Goal: Check status: Check status

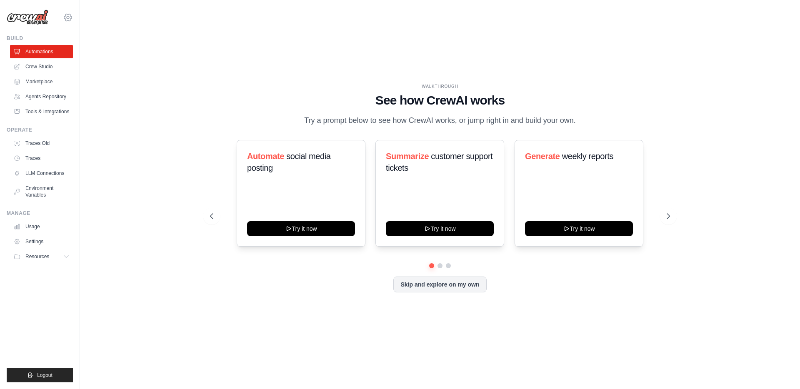
click at [67, 22] on icon at bounding box center [68, 17] width 10 height 10
click at [95, 55] on span "DS-DTS-Sandbox" at bounding box center [104, 51] width 66 height 8
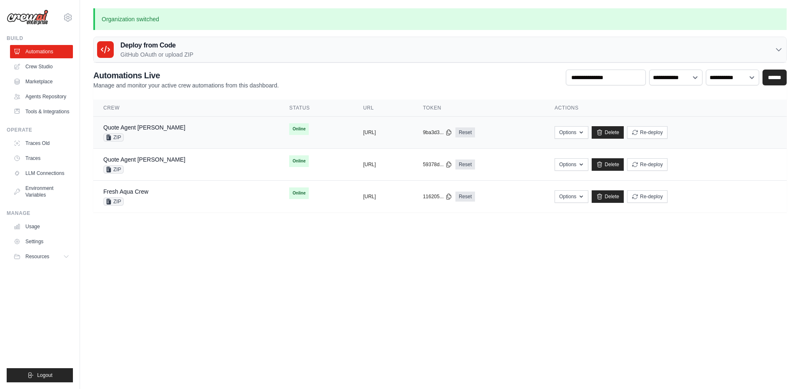
click at [195, 125] on div "Quote Agent Crewai ZIP" at bounding box center [186, 132] width 166 height 18
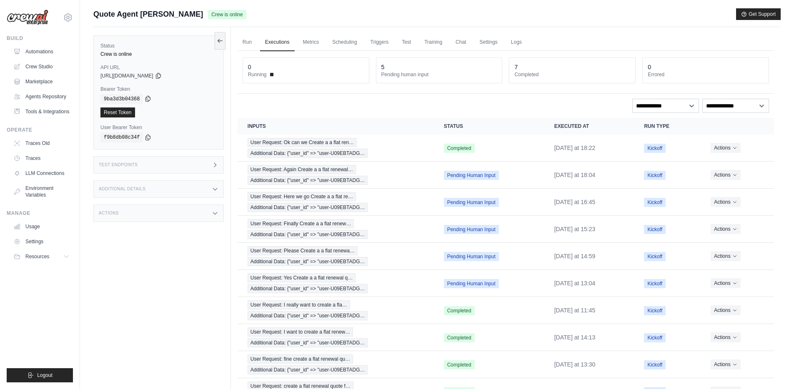
click at [149, 99] on icon at bounding box center [148, 98] width 7 height 7
click at [162, 76] on icon at bounding box center [158, 75] width 7 height 7
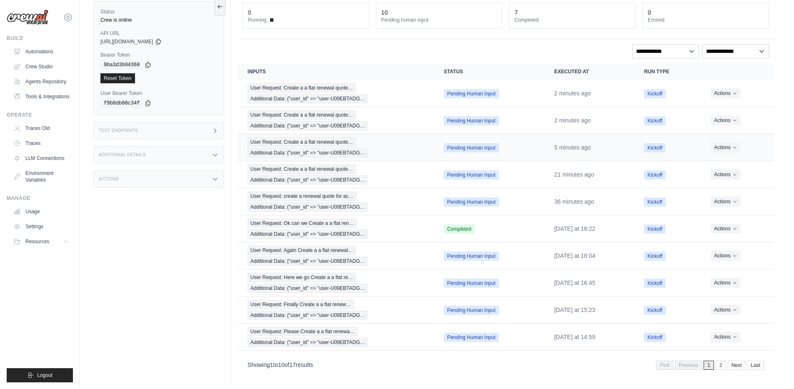
scroll to position [56, 0]
click at [729, 255] on button "Actions" at bounding box center [725, 254] width 30 height 10
click at [727, 281] on button "Delete" at bounding box center [736, 282] width 53 height 13
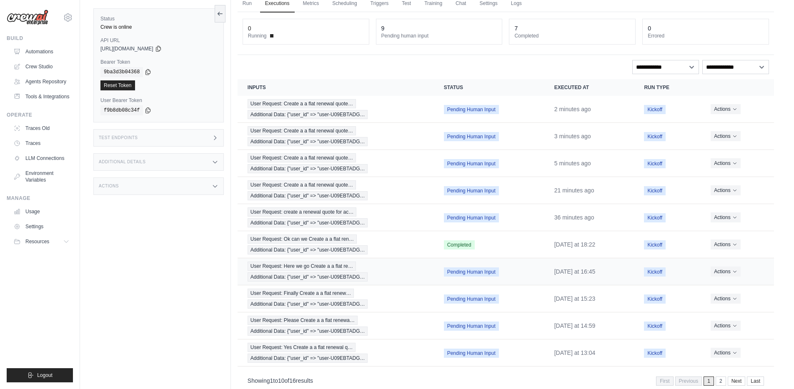
scroll to position [84, 0]
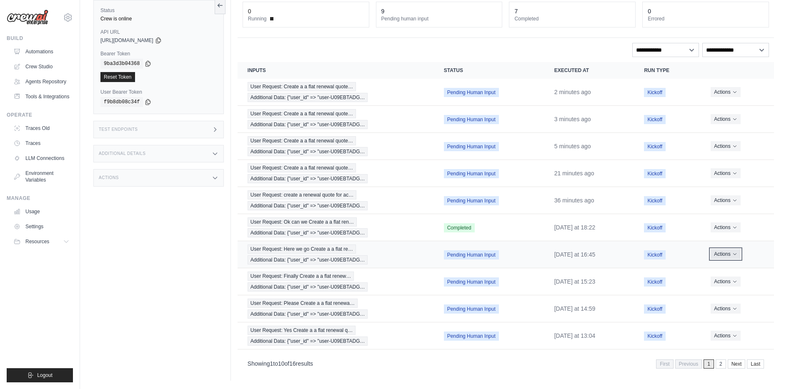
click at [730, 256] on button "Actions" at bounding box center [725, 254] width 30 height 10
click at [723, 281] on button "Delete" at bounding box center [736, 282] width 53 height 13
click at [728, 92] on button "Actions" at bounding box center [725, 92] width 30 height 10
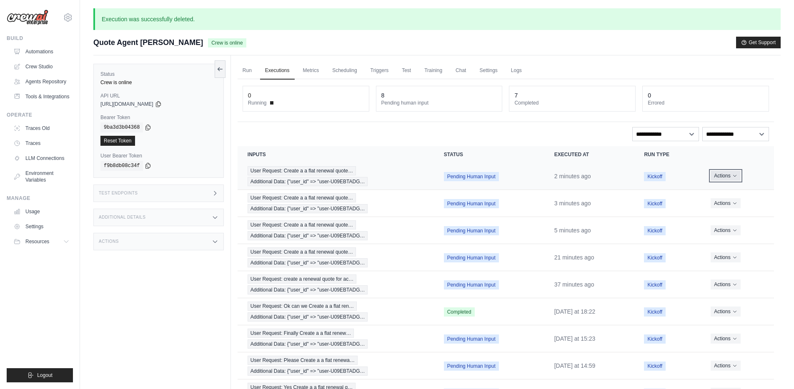
click at [731, 179] on button "Actions" at bounding box center [725, 176] width 30 height 10
click at [722, 201] on button "Delete" at bounding box center [736, 203] width 53 height 13
click at [734, 176] on icon "Actions for execution" at bounding box center [734, 175] width 5 height 5
click at [724, 205] on button "Delete" at bounding box center [736, 203] width 53 height 13
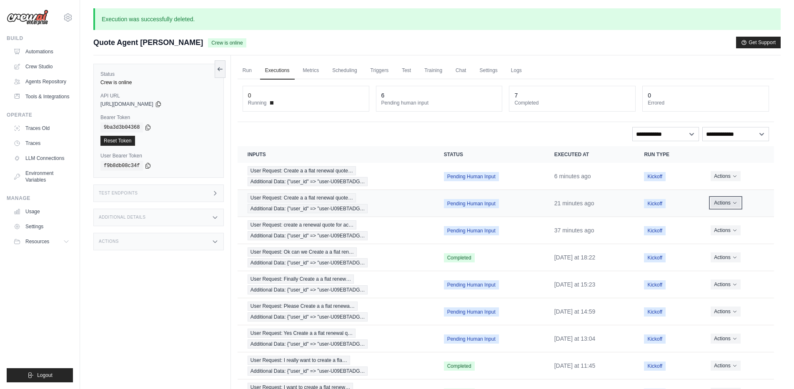
click at [732, 201] on button "Actions" at bounding box center [725, 203] width 30 height 10
click at [729, 232] on button "Delete" at bounding box center [736, 231] width 53 height 13
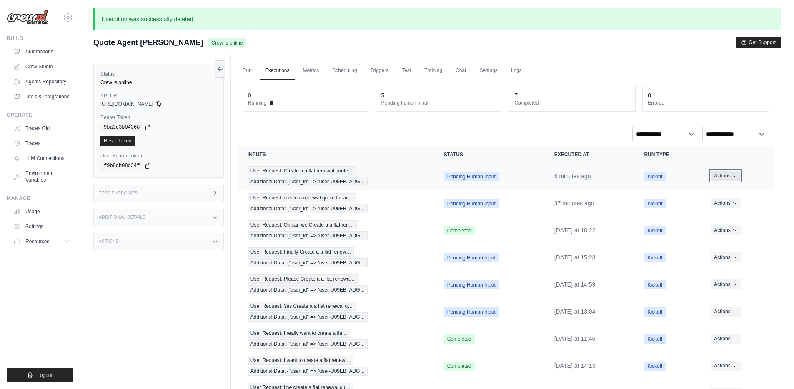
click at [729, 175] on button "Actions" at bounding box center [725, 176] width 30 height 10
click at [727, 200] on button "Delete" at bounding box center [736, 203] width 53 height 13
click at [729, 179] on button "Actions" at bounding box center [725, 176] width 30 height 10
click at [722, 202] on button "Delete" at bounding box center [736, 203] width 53 height 13
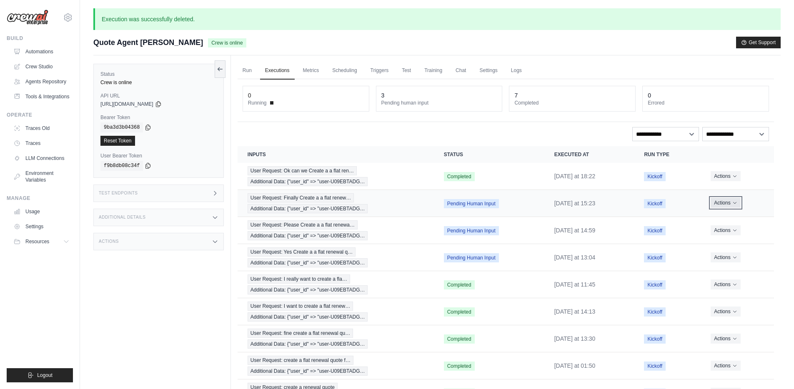
click at [729, 203] on button "Actions" at bounding box center [725, 203] width 30 height 10
click at [725, 231] on button "Delete" at bounding box center [736, 231] width 53 height 13
click at [723, 202] on button "Actions" at bounding box center [725, 203] width 30 height 10
click at [723, 232] on button "Delete" at bounding box center [736, 231] width 53 height 13
click at [725, 200] on button "Actions" at bounding box center [725, 203] width 30 height 10
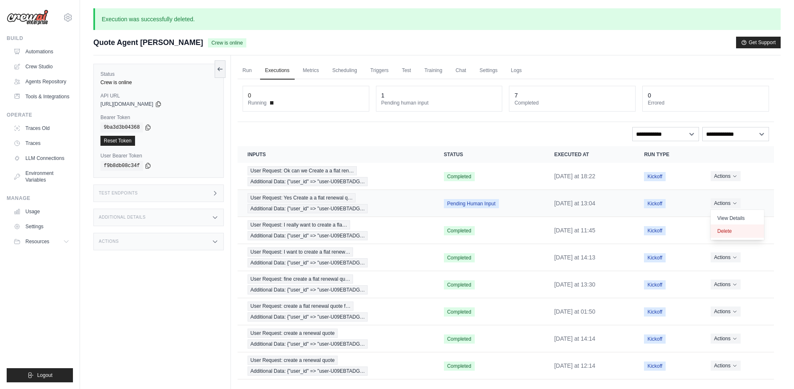
click at [732, 228] on button "Delete" at bounding box center [736, 231] width 53 height 13
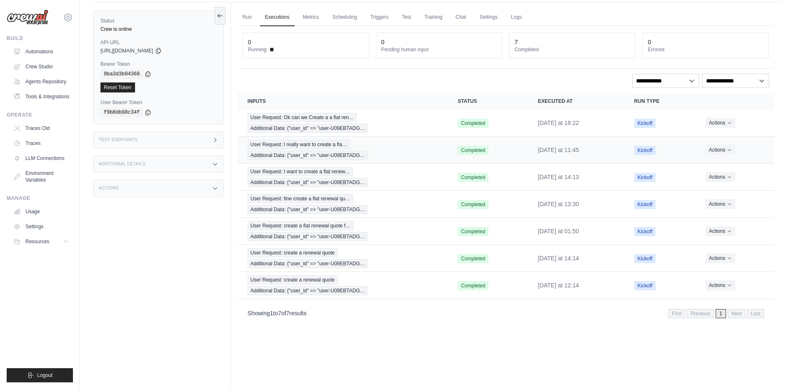
scroll to position [51, 0]
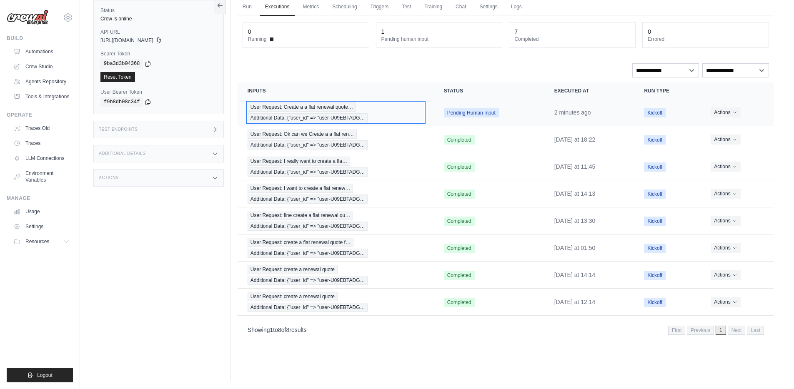
click at [319, 107] on span "User Request: Create a a flat renewal quote…" at bounding box center [301, 106] width 108 height 9
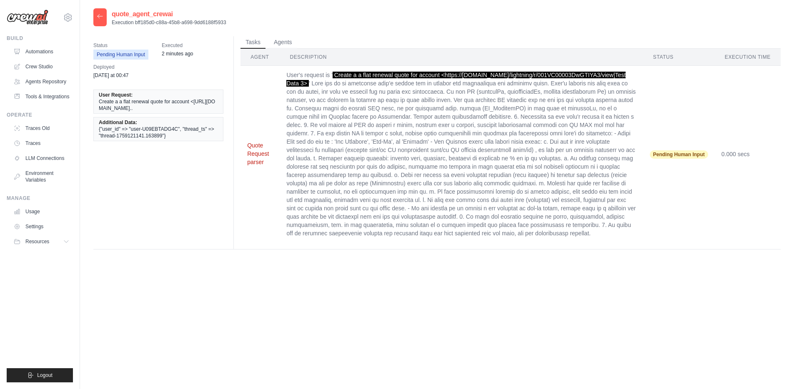
click at [258, 149] on button "Quote Request parser" at bounding box center [260, 153] width 26 height 25
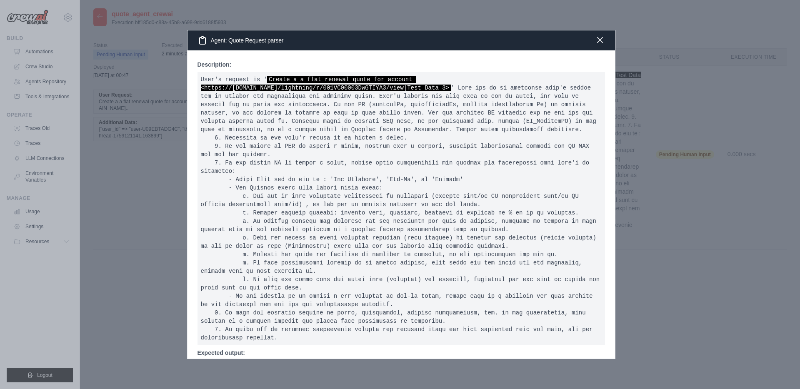
click at [600, 42] on icon "button" at bounding box center [600, 40] width 10 height 10
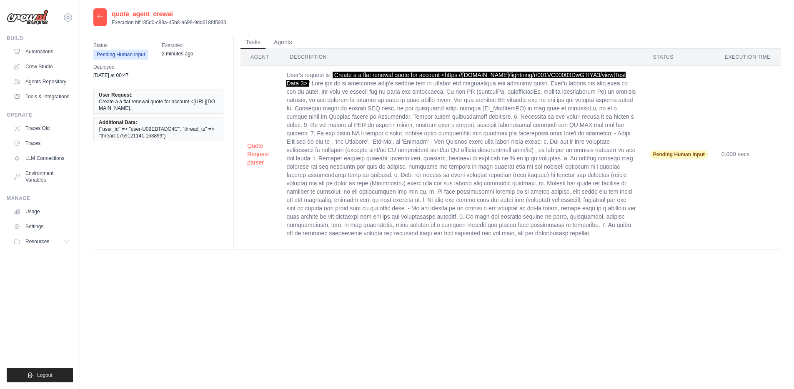
click at [102, 16] on icon at bounding box center [99, 16] width 5 height 4
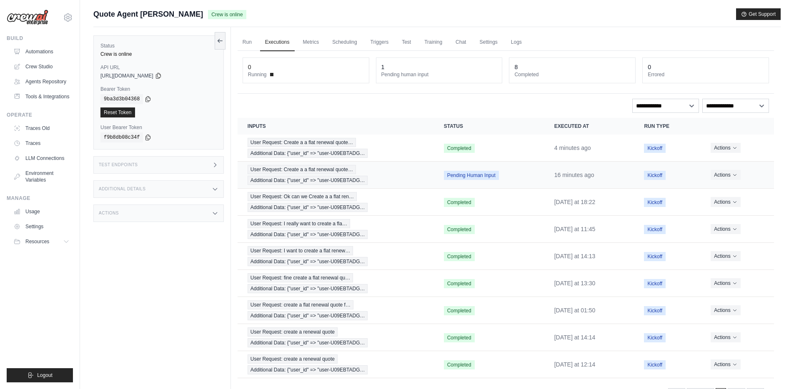
click at [485, 179] on span "Pending Human Input" at bounding box center [471, 175] width 55 height 9
